Goal: Communication & Community: Answer question/provide support

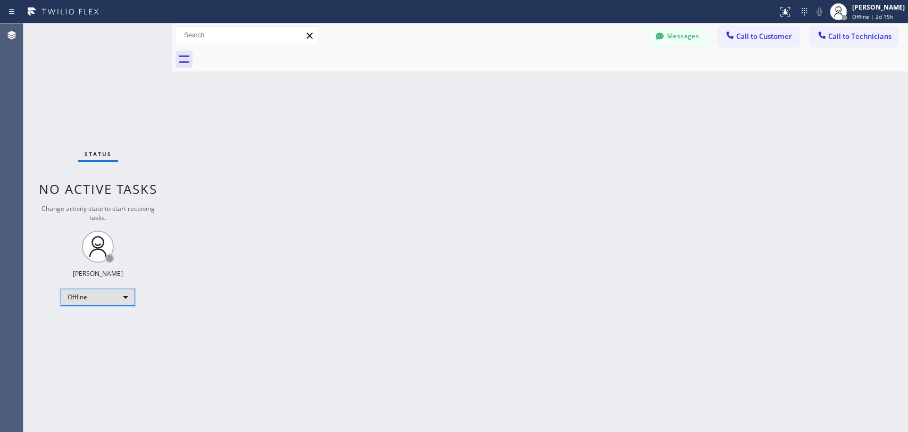
click at [104, 299] on div "Offline" at bounding box center [98, 296] width 74 height 17
click at [104, 335] on li "Unavailable" at bounding box center [97, 336] width 72 height 13
click at [114, 300] on div "Unavailable" at bounding box center [98, 296] width 74 height 17
click at [116, 325] on li "Available" at bounding box center [97, 323] width 72 height 13
click at [833, 35] on span "Call to Technicians" at bounding box center [859, 36] width 63 height 10
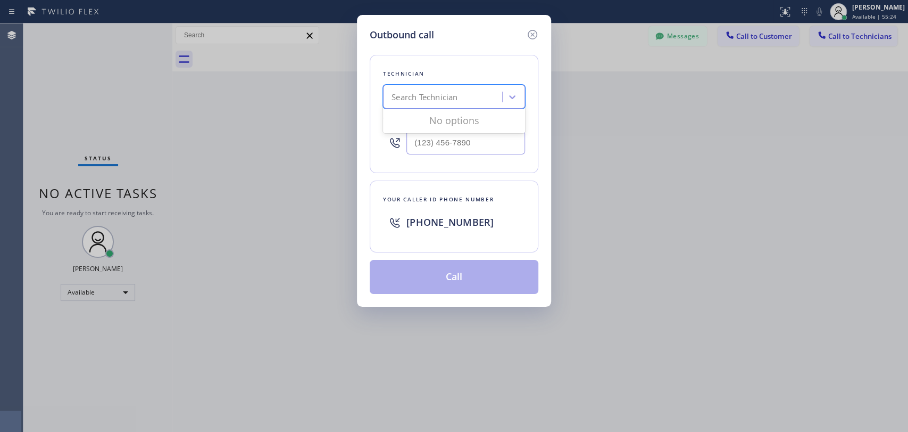
click at [466, 105] on div "Search Technician" at bounding box center [444, 97] width 116 height 19
type input "armen"
click at [461, 118] on div "Armen Gevorgyan" at bounding box center [454, 119] width 142 height 19
type input "(818) 302-5971"
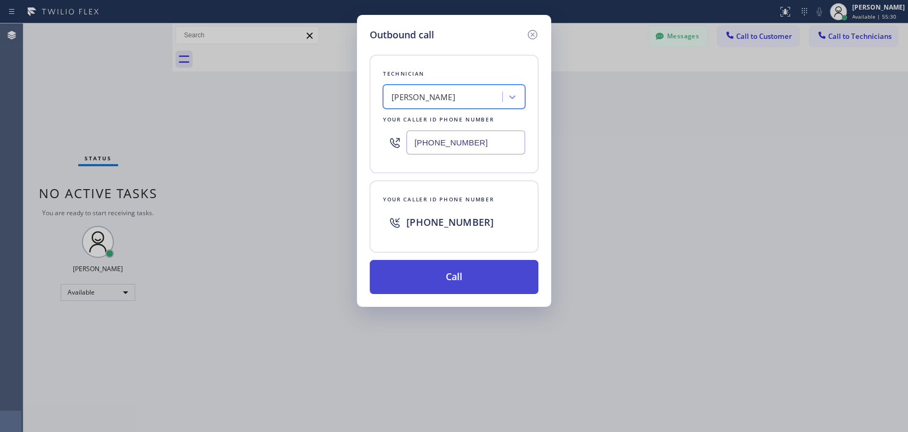
click at [451, 280] on button "Call" at bounding box center [454, 277] width 169 height 34
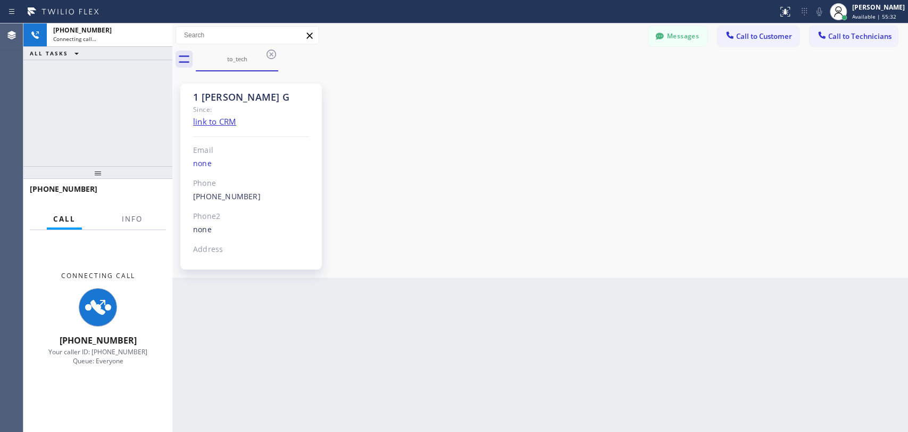
scroll to position [2006, 0]
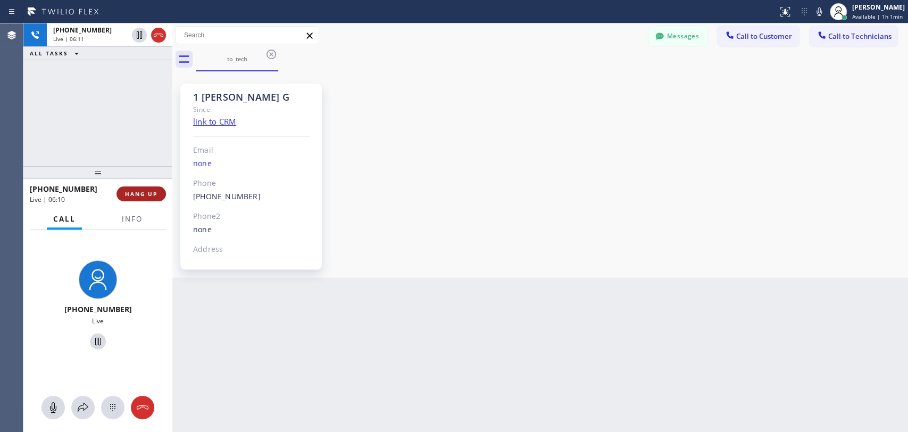
click at [145, 200] on button "HANG UP" at bounding box center [141, 193] width 49 height 15
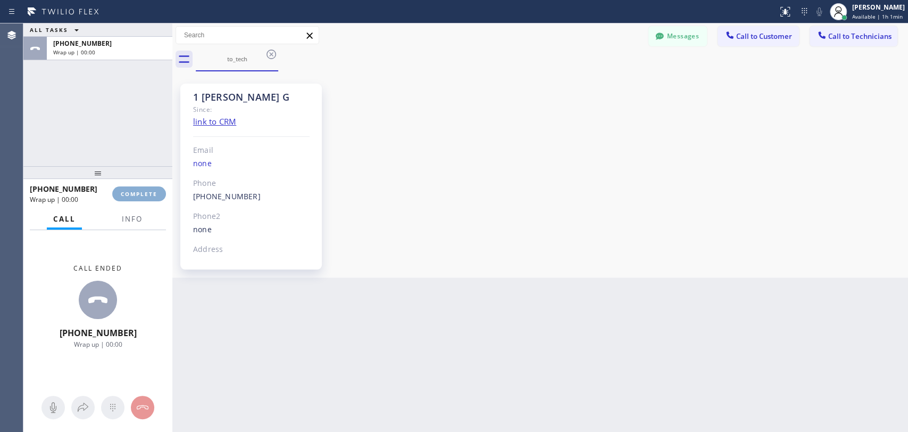
click at [145, 195] on span "COMPLETE" at bounding box center [139, 193] width 37 height 7
